Goal: Use online tool/utility: Utilize a website feature to perform a specific function

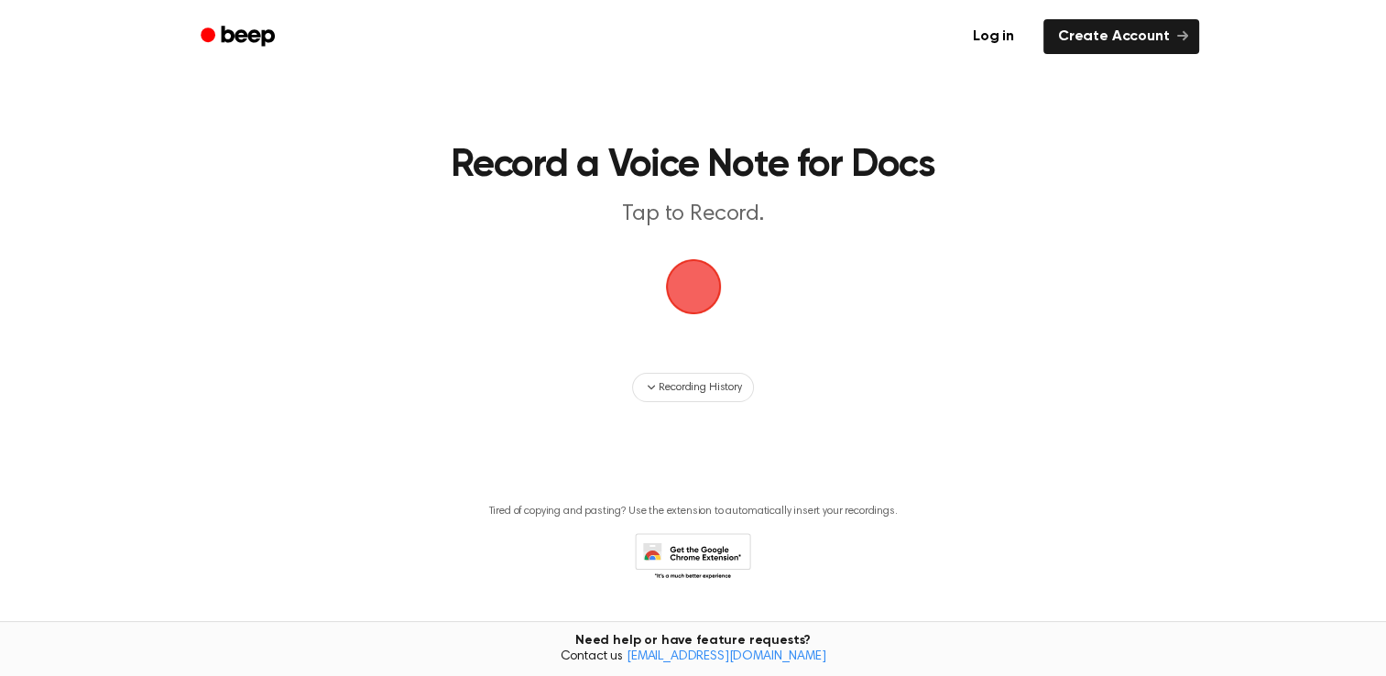
click at [682, 288] on span "button" at bounding box center [693, 287] width 56 height 56
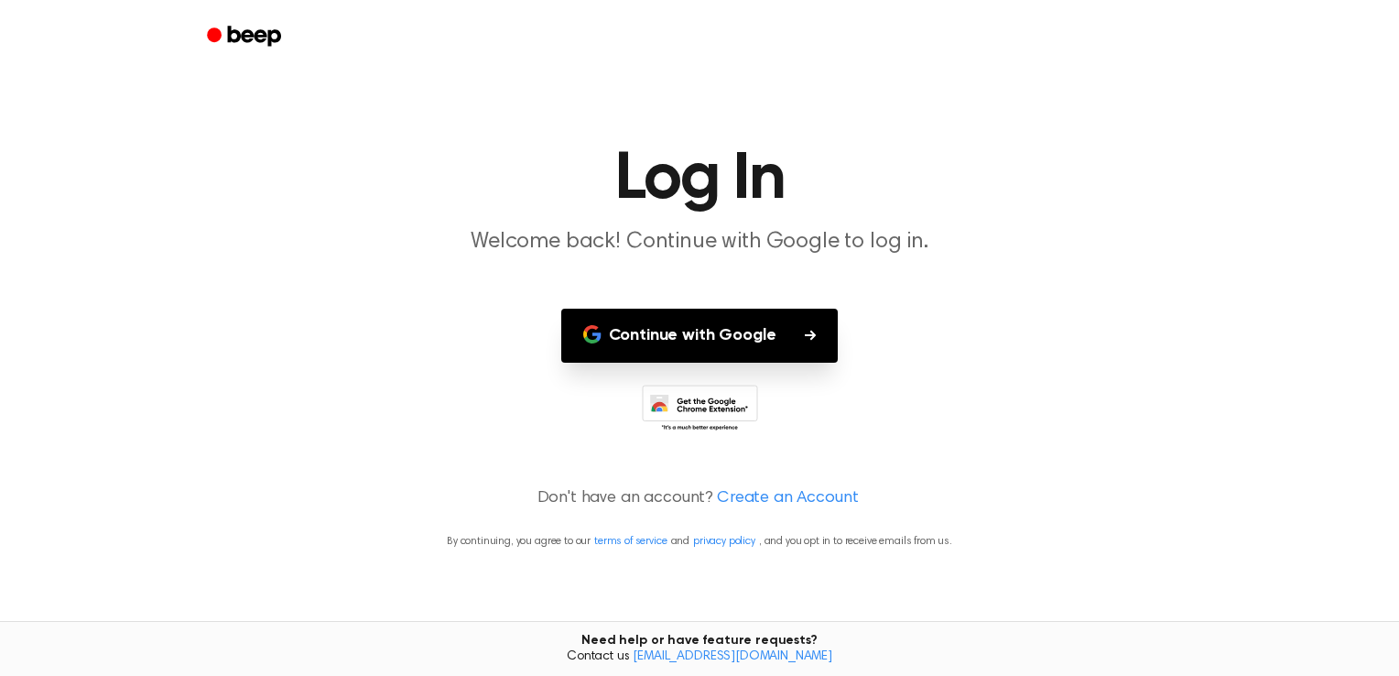
click at [706, 332] on button "Continue with Google" at bounding box center [699, 336] width 277 height 54
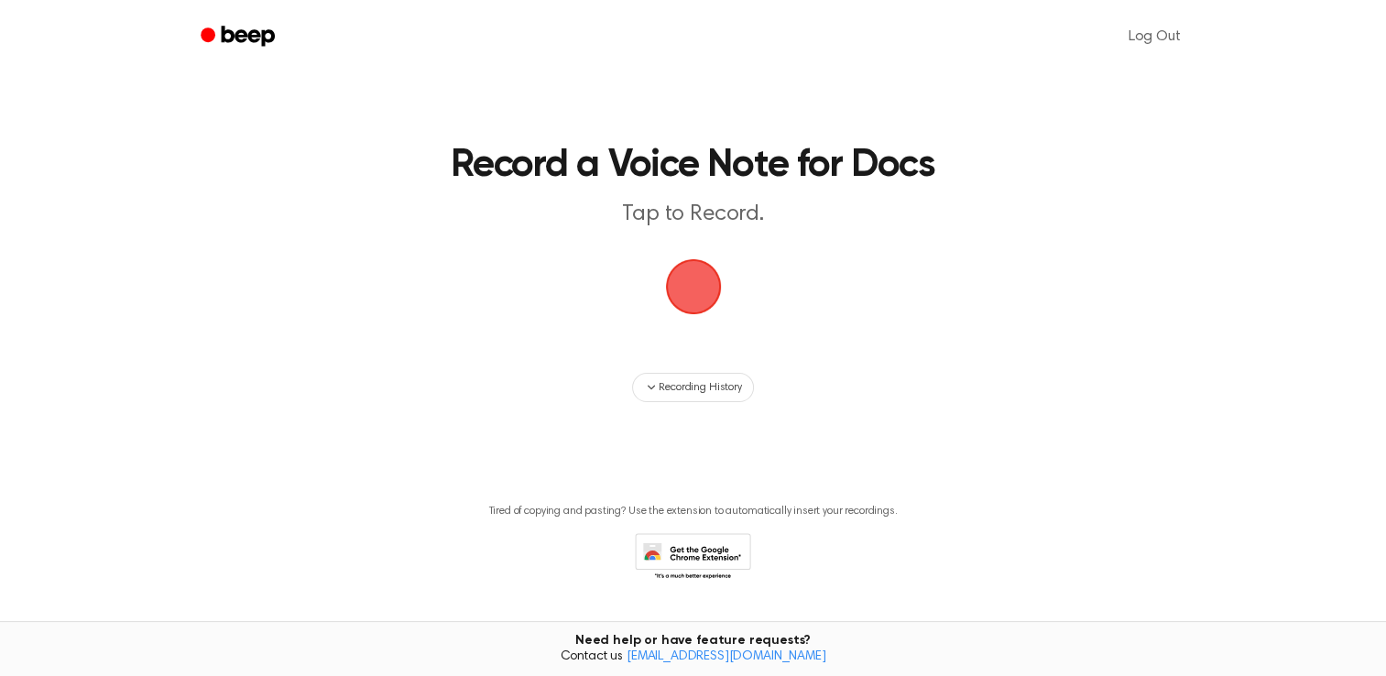
click at [685, 294] on span "button" at bounding box center [693, 287] width 60 height 60
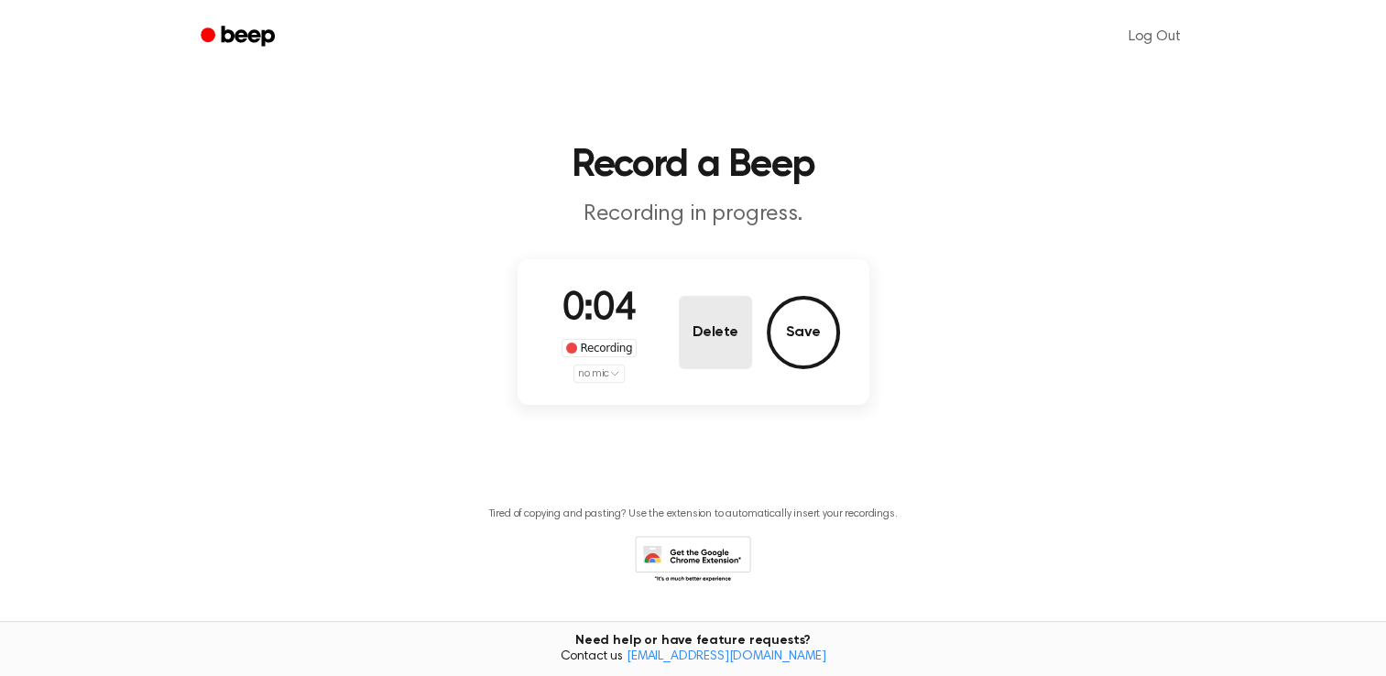
click at [711, 332] on button "Delete" at bounding box center [715, 332] width 73 height 73
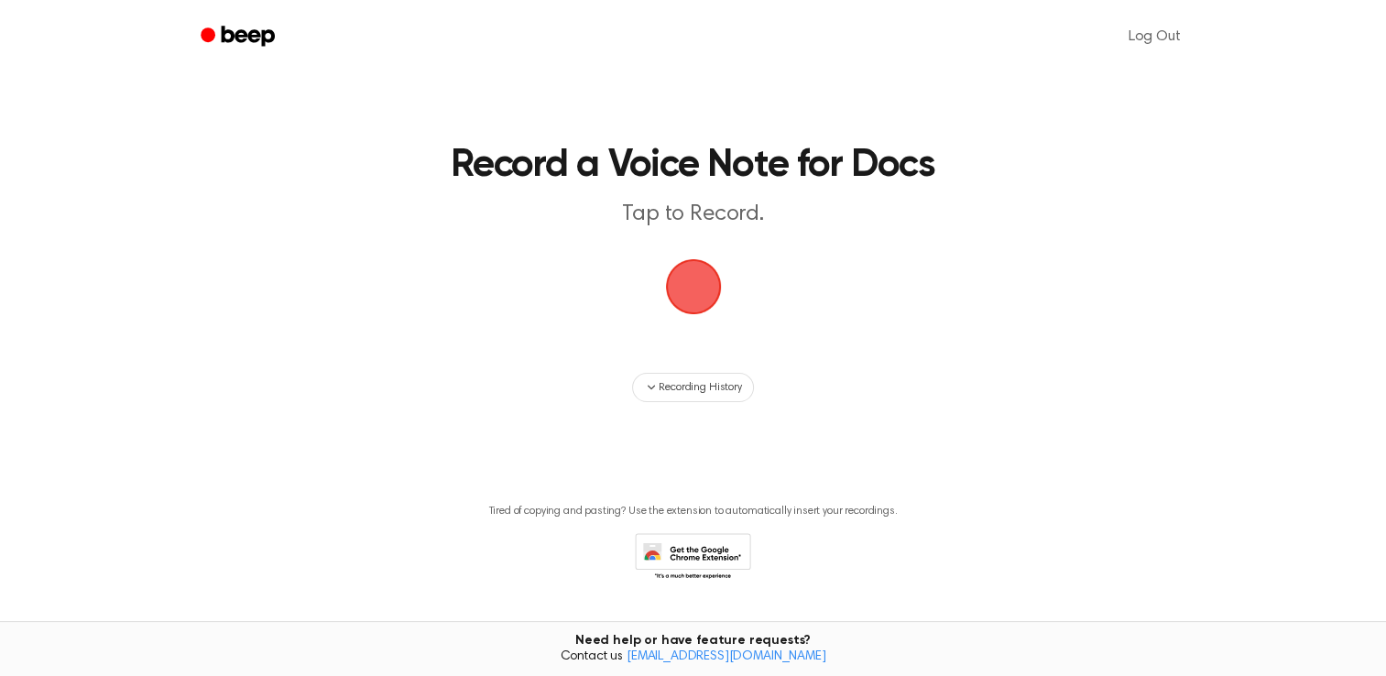
click at [695, 278] on span "button" at bounding box center [693, 287] width 56 height 56
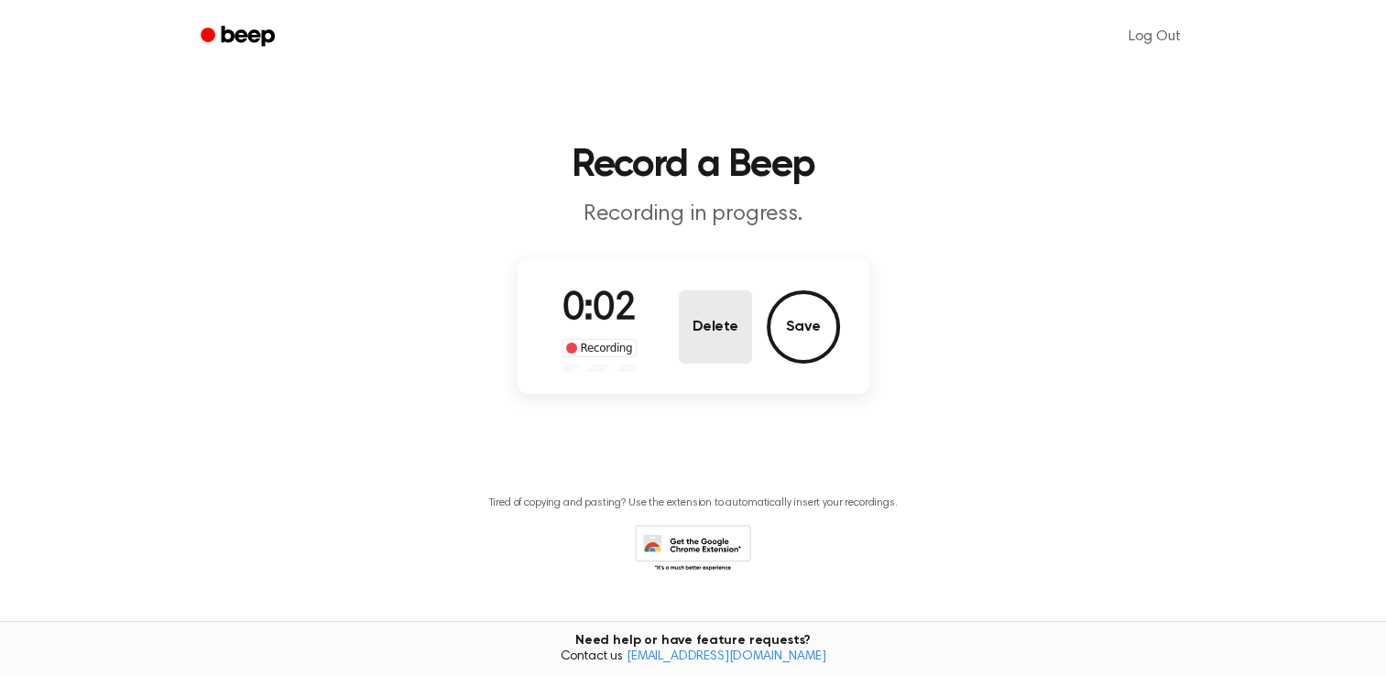
click at [711, 339] on button "Delete" at bounding box center [715, 326] width 73 height 73
